Goal: Information Seeking & Learning: Understand process/instructions

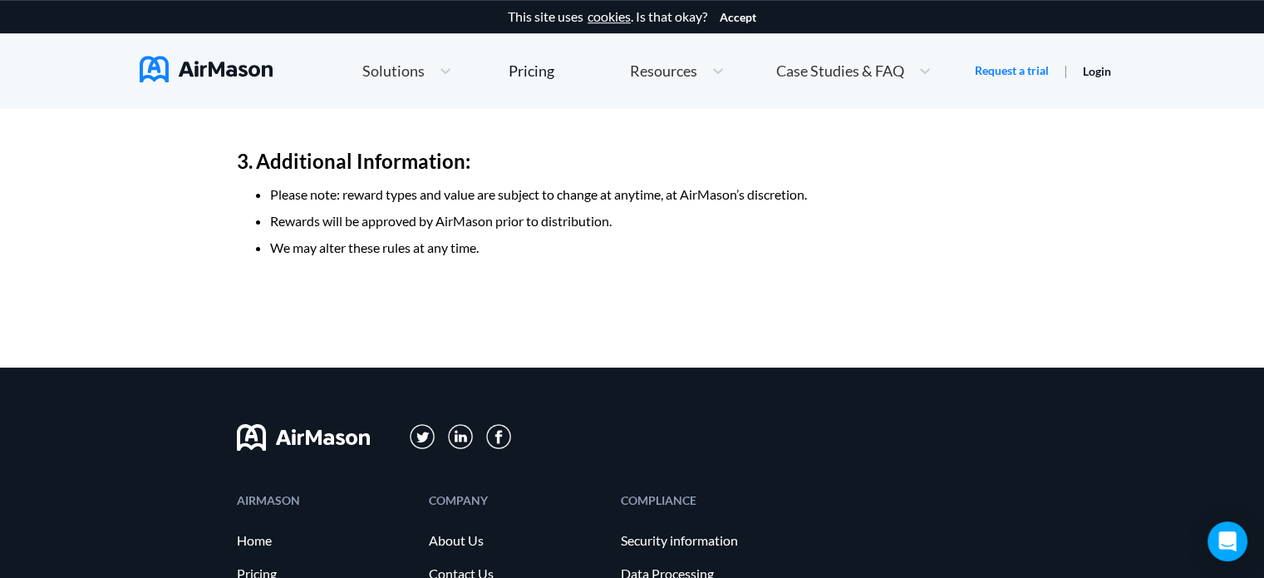
scroll to position [1477, 0]
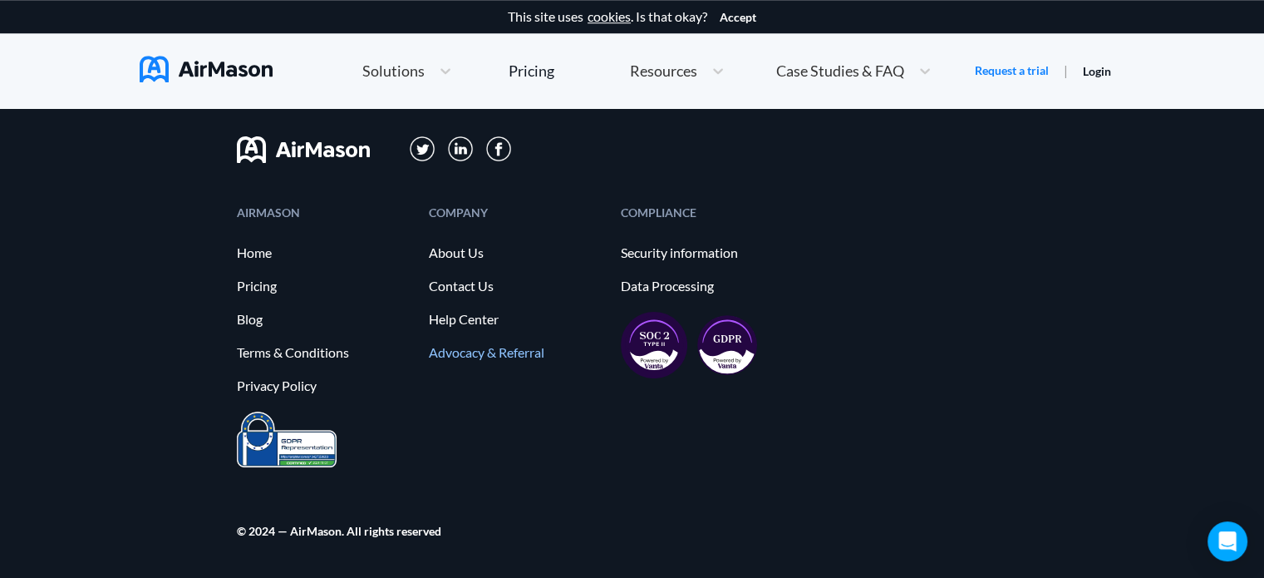
click at [492, 355] on link "Advocacy & Referral" at bounding box center [516, 352] width 175 height 15
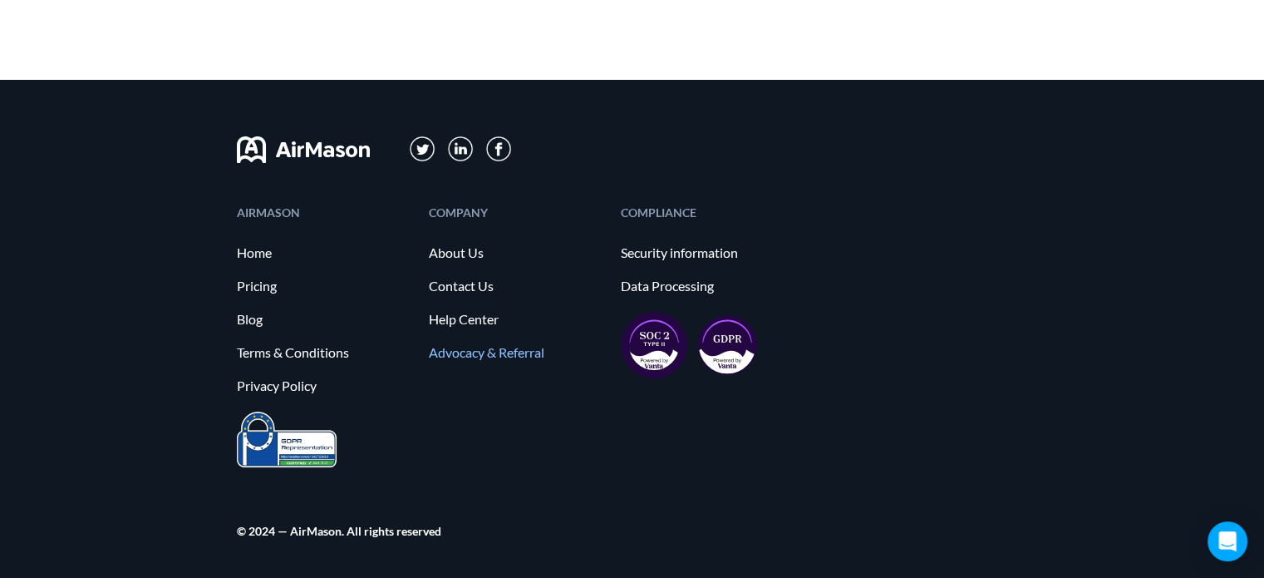
scroll to position [0, 0]
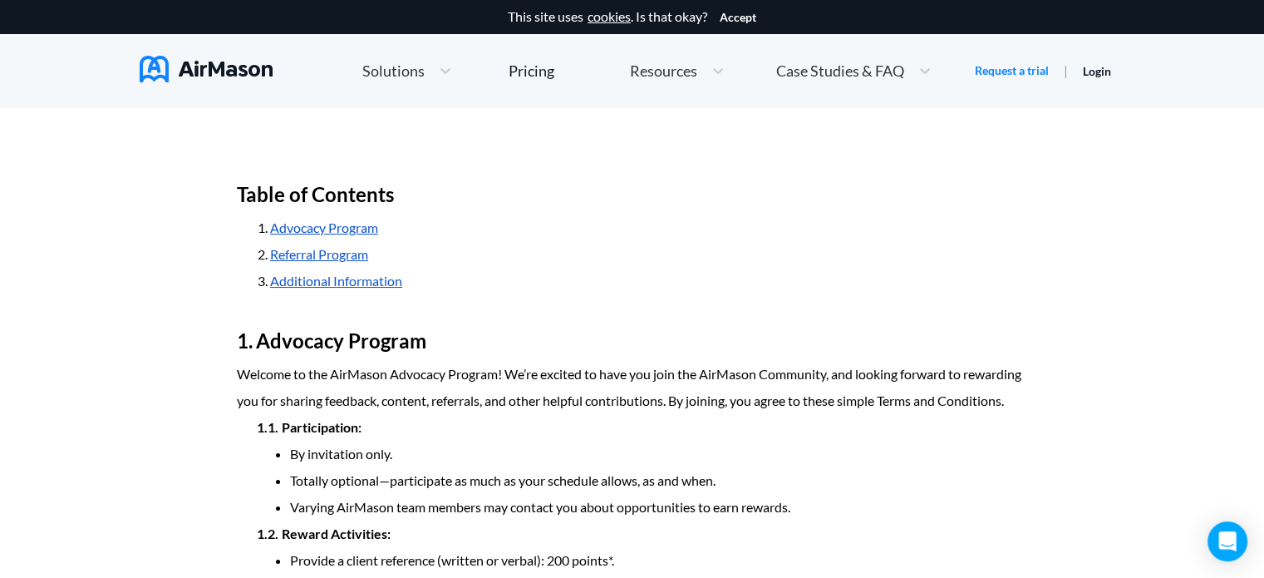
click at [359, 229] on link "Advocacy Program" at bounding box center [324, 227] width 108 height 16
click at [335, 262] on link "Referral Program" at bounding box center [319, 254] width 98 height 16
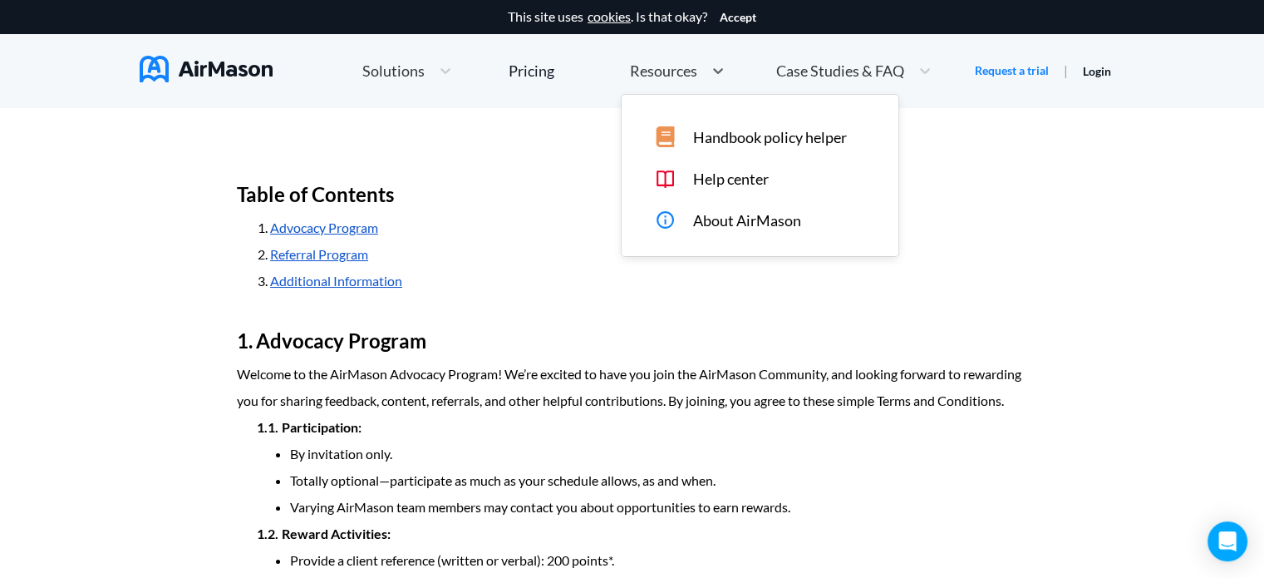
click at [670, 71] on span "Resources" at bounding box center [663, 70] width 67 height 15
click at [443, 66] on icon at bounding box center [445, 70] width 17 height 17
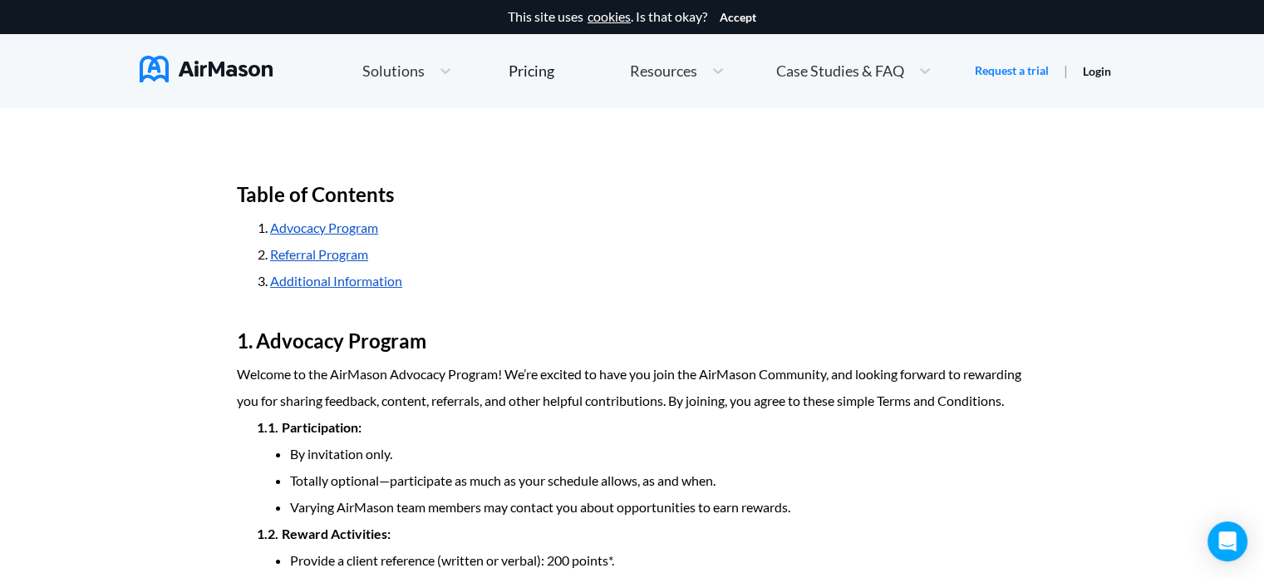
click at [555, 350] on h2 "Advocacy Program" at bounding box center [632, 341] width 791 height 40
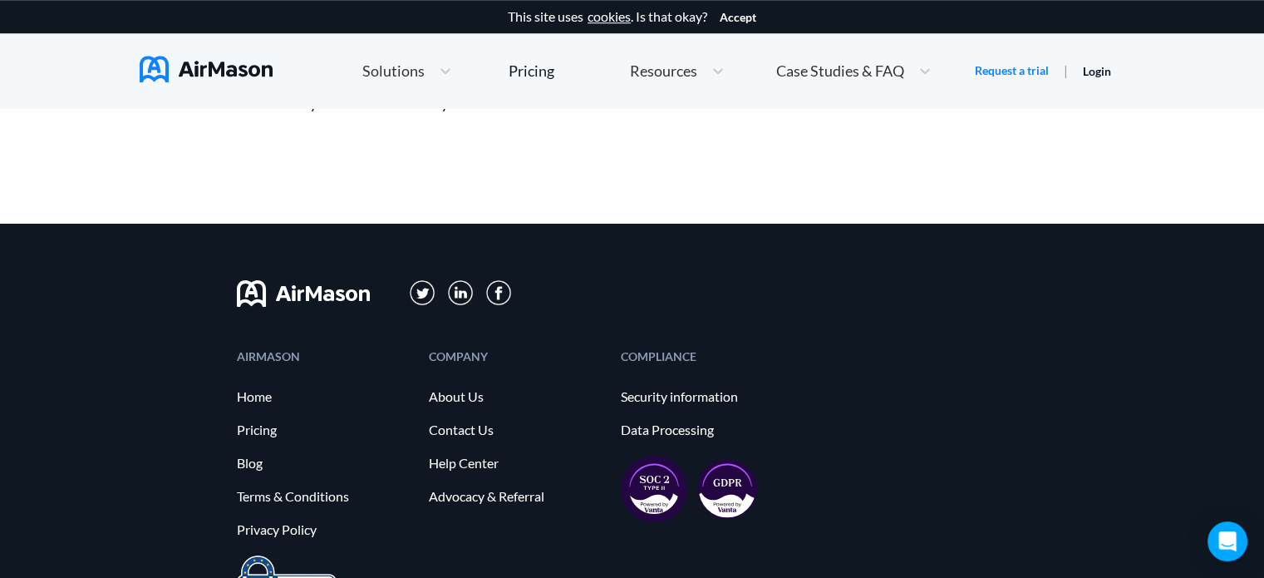
scroll to position [1477, 0]
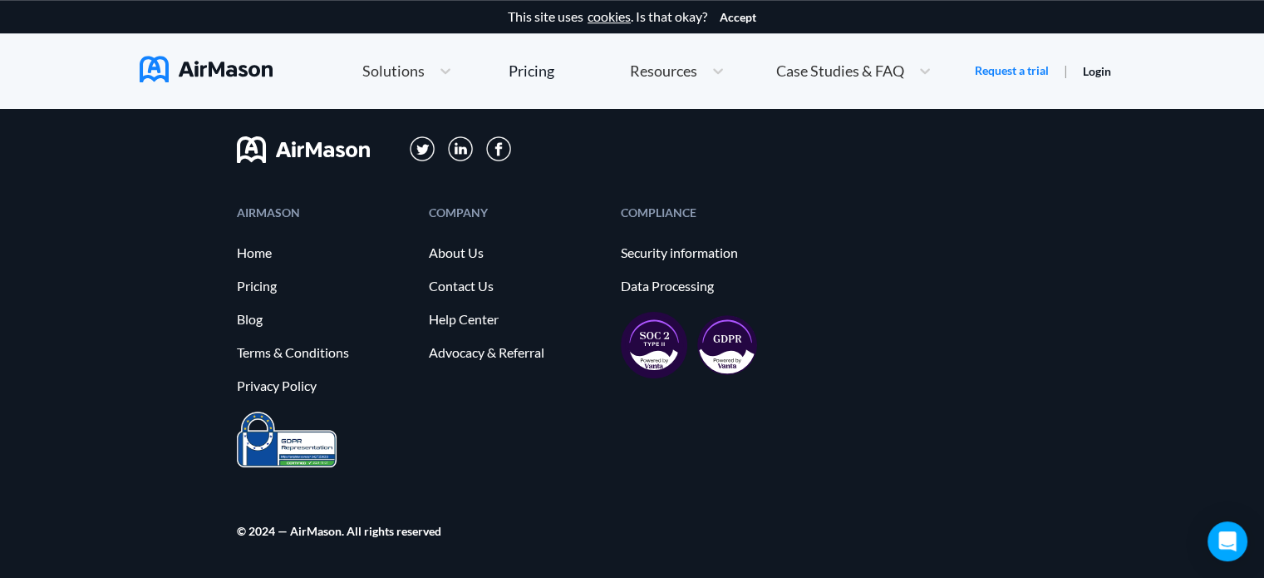
scroll to position [213, 0]
